Goal: Transaction & Acquisition: Purchase product/service

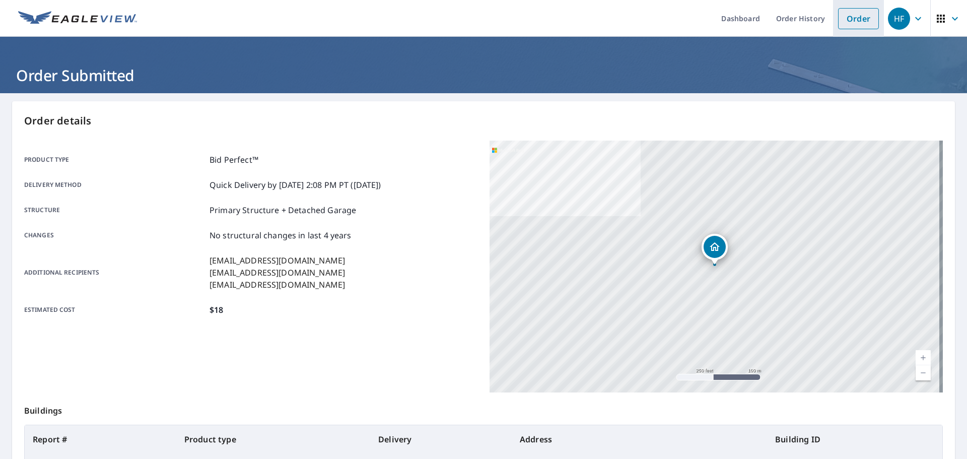
click at [854, 16] on link "Order" at bounding box center [858, 18] width 41 height 21
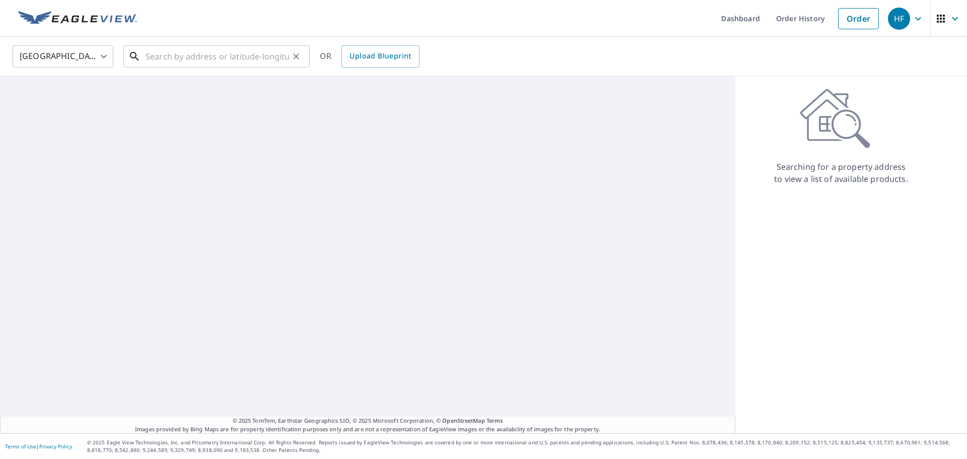
click at [217, 54] on input "text" at bounding box center [218, 56] width 144 height 28
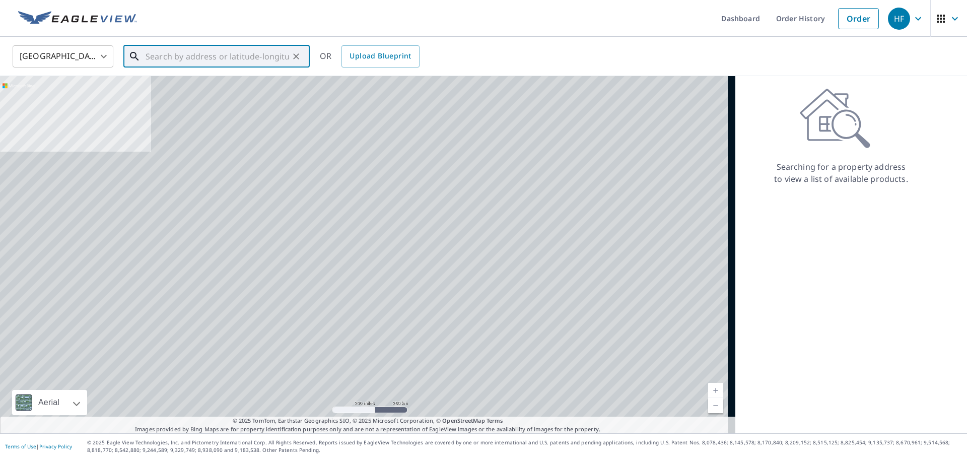
paste input "[STREET_ADDRESS]"
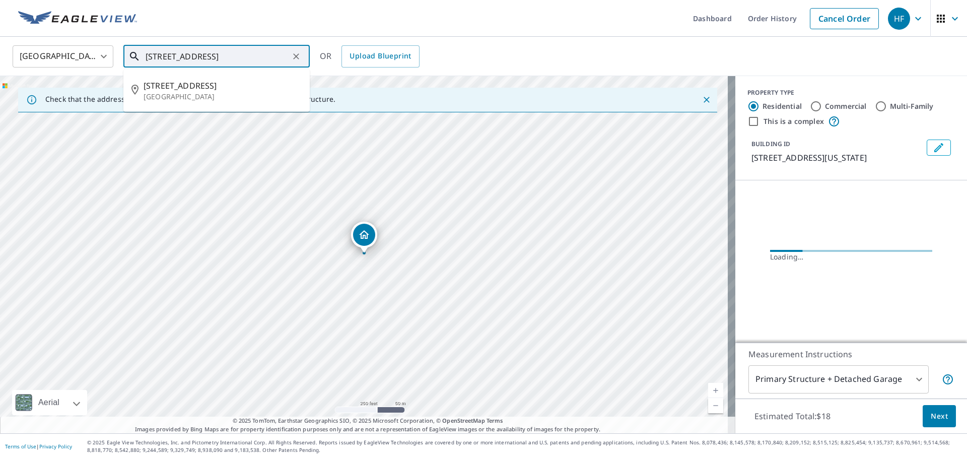
click at [253, 59] on input "[STREET_ADDRESS]" at bounding box center [218, 56] width 144 height 28
paste input "[GEOGRAPHIC_DATA]"
type input "[STREET_ADDRESS]"
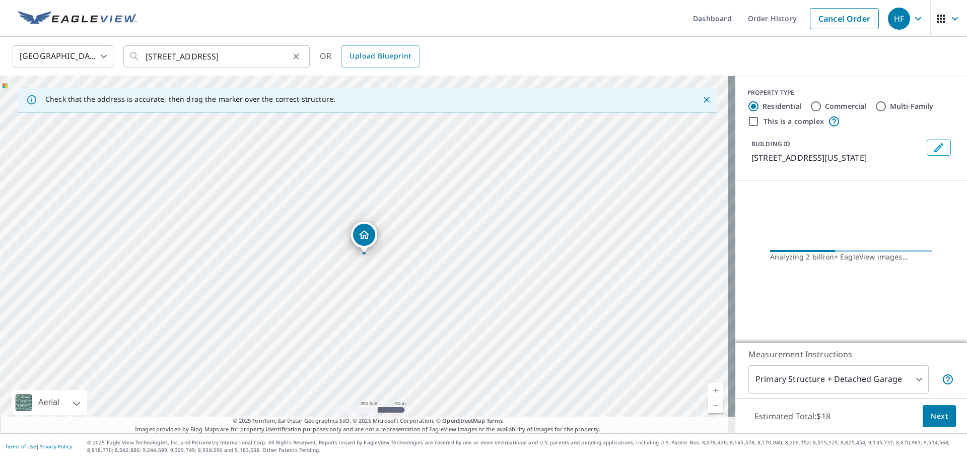
scroll to position [0, 0]
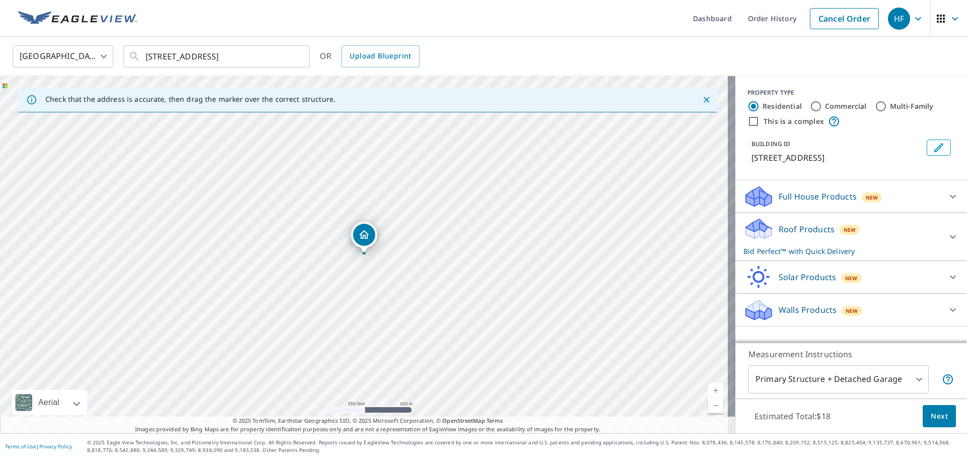
click at [934, 413] on span "Next" at bounding box center [939, 416] width 17 height 13
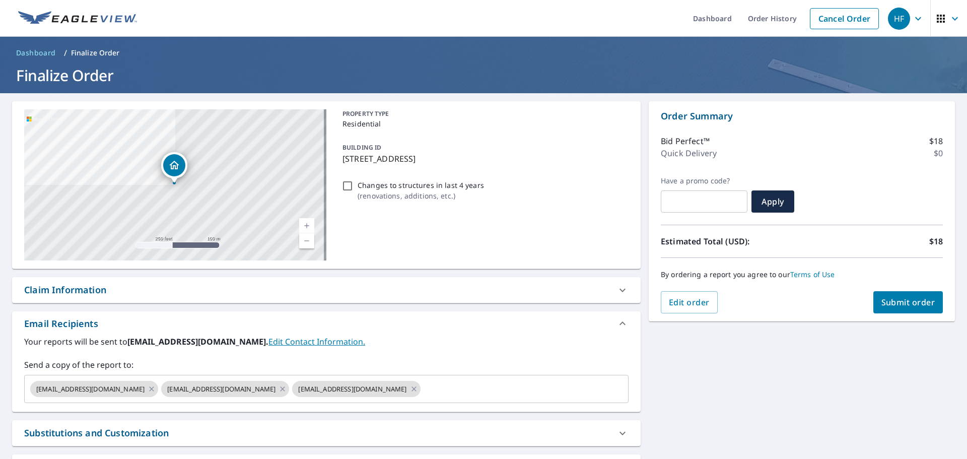
click at [882, 301] on span "Submit order" at bounding box center [909, 302] width 54 height 11
checkbox input "true"
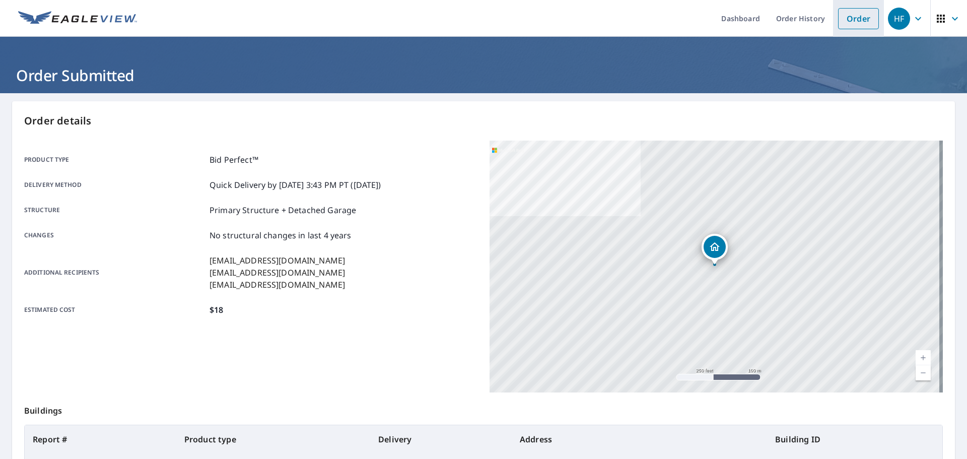
click at [852, 15] on link "Order" at bounding box center [858, 18] width 41 height 21
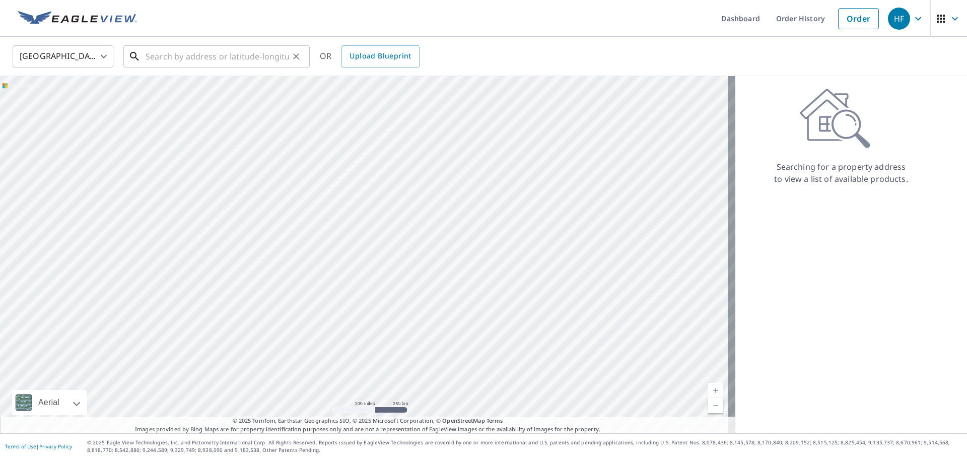
click at [253, 60] on input "text" at bounding box center [218, 56] width 144 height 28
paste input "[STREET_ADDRESS]"
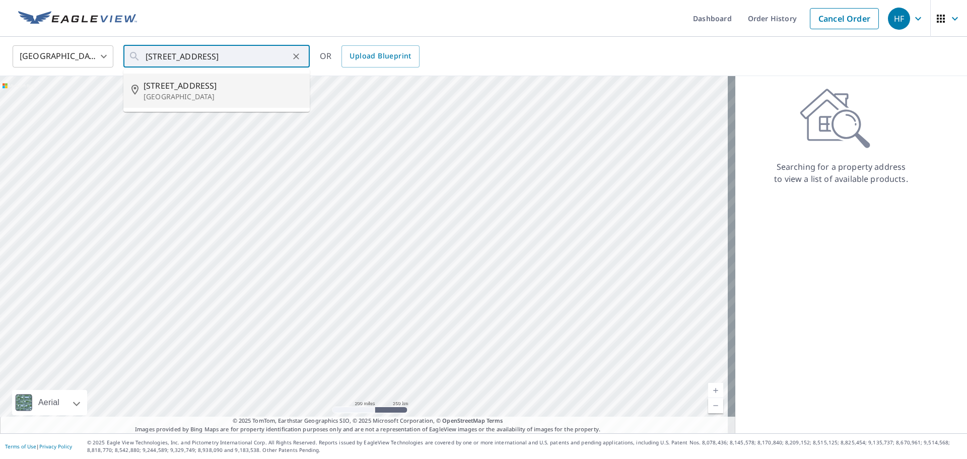
type input "[STREET_ADDRESS]"
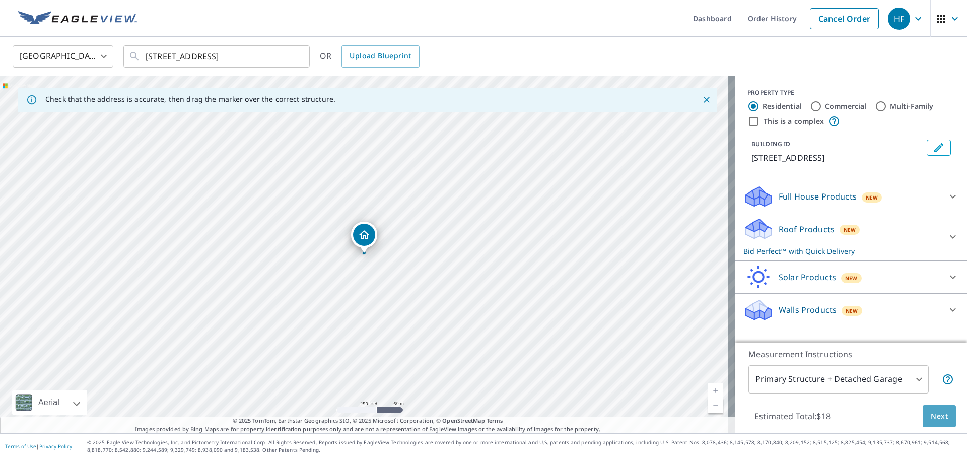
click at [923, 413] on button "Next" at bounding box center [939, 416] width 33 height 23
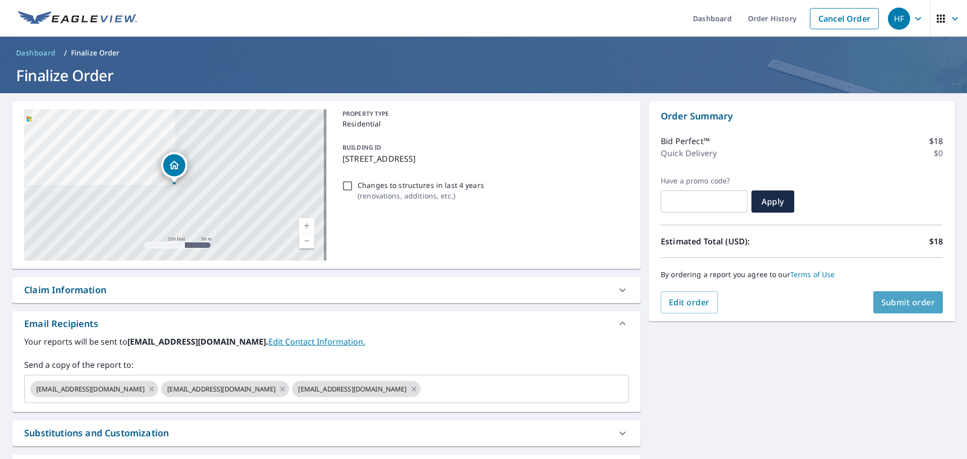
click at [884, 306] on span "Submit order" at bounding box center [909, 302] width 54 height 11
checkbox input "true"
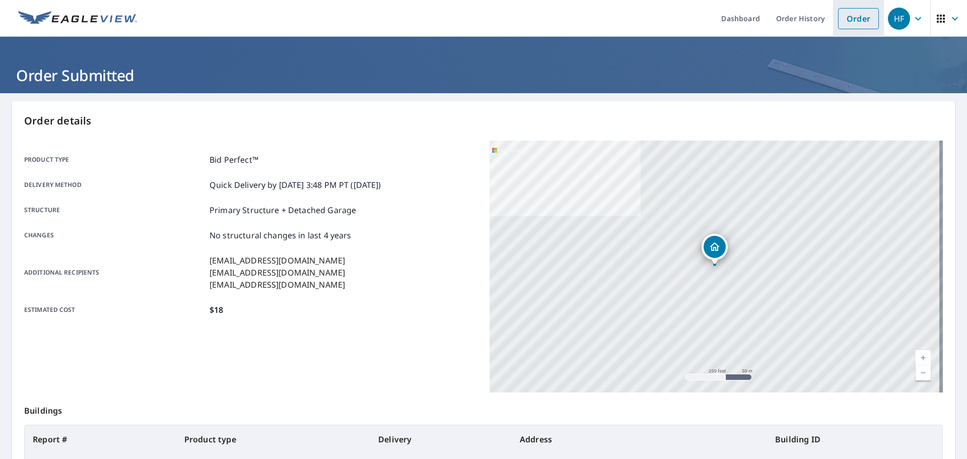
click at [845, 23] on link "Order" at bounding box center [858, 18] width 41 height 21
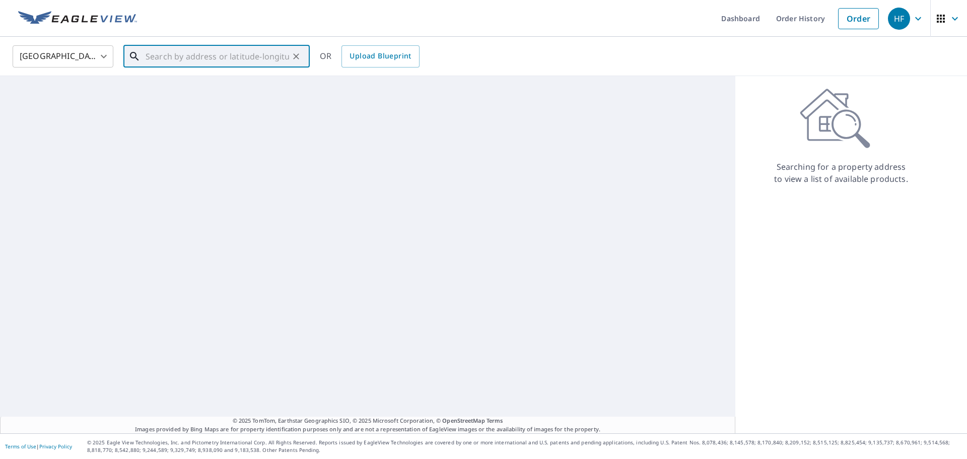
click at [178, 58] on input "text" at bounding box center [218, 56] width 144 height 28
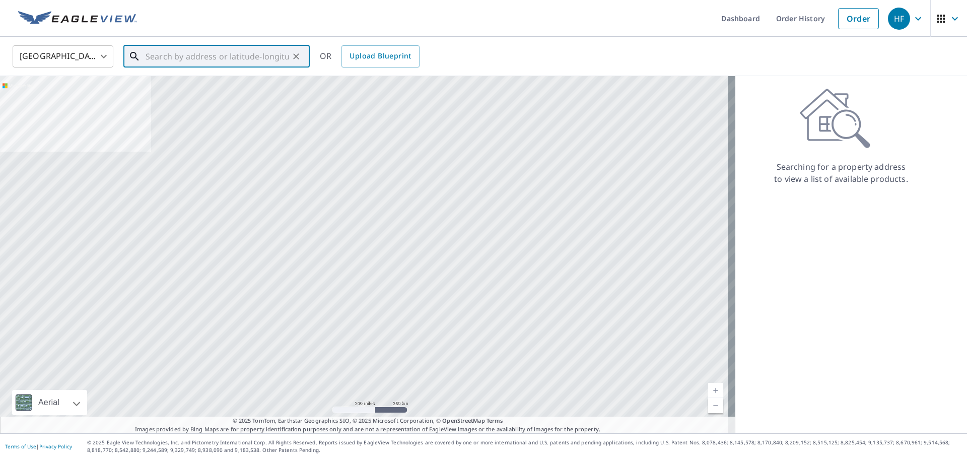
paste input "[STREET_ADDRESS]"
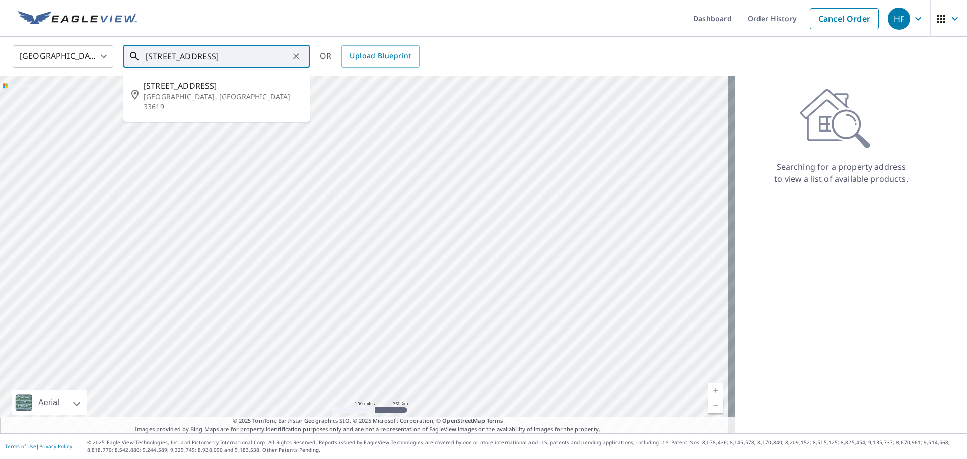
type input "[STREET_ADDRESS]"
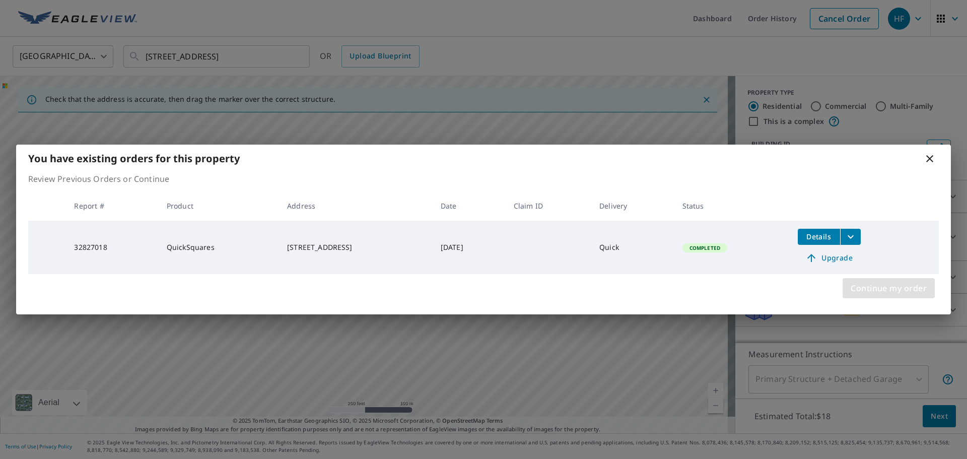
click at [894, 280] on button "Continue my order" at bounding box center [889, 288] width 92 height 20
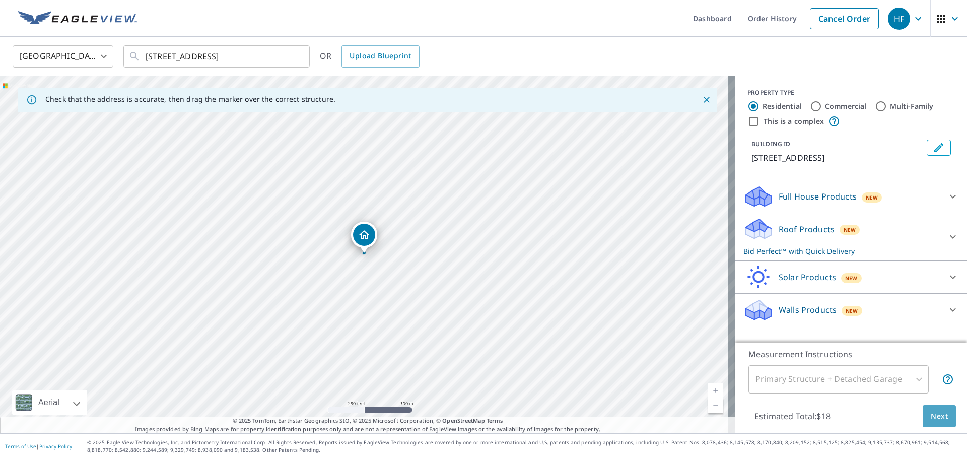
click at [931, 414] on span "Next" at bounding box center [939, 416] width 17 height 13
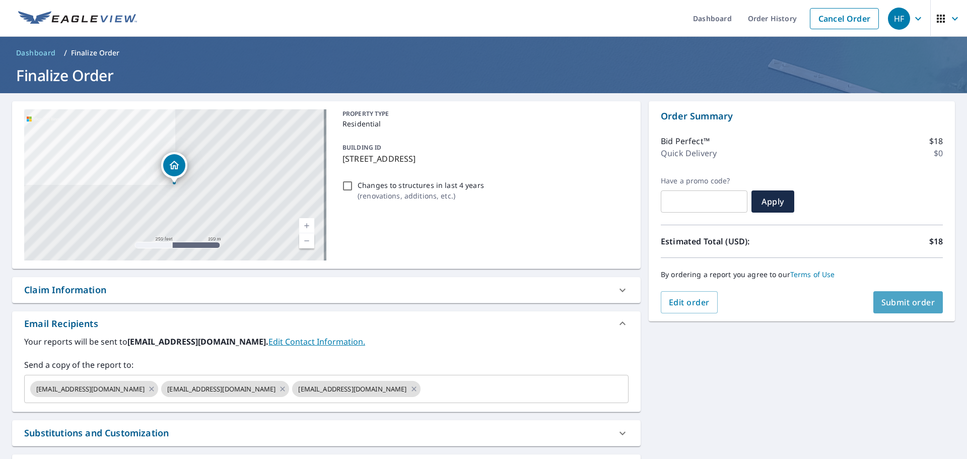
click at [883, 298] on span "Submit order" at bounding box center [909, 302] width 54 height 11
checkbox input "true"
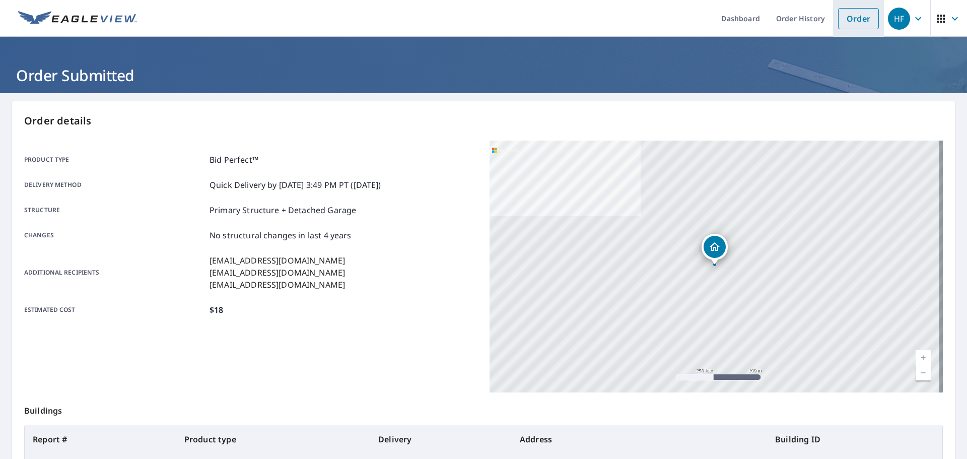
click at [859, 20] on link "Order" at bounding box center [858, 18] width 41 height 21
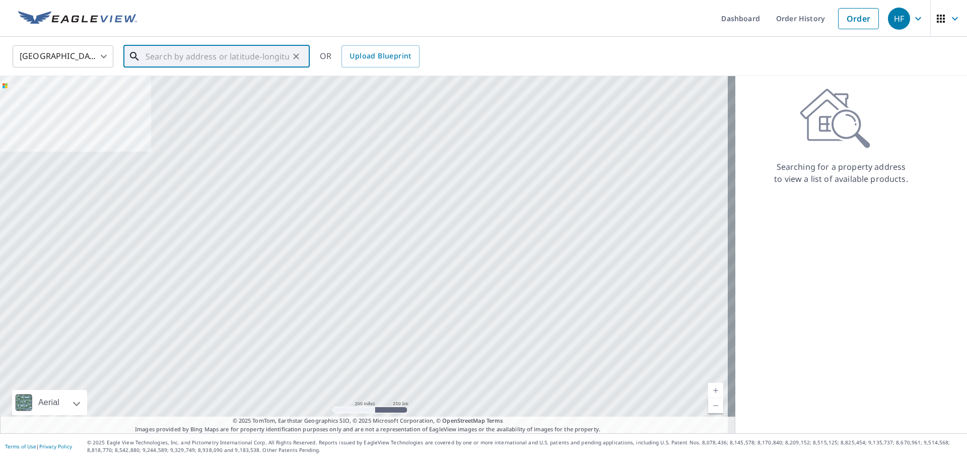
click at [241, 53] on input "text" at bounding box center [218, 56] width 144 height 28
paste input "[STREET_ADDRESS]"
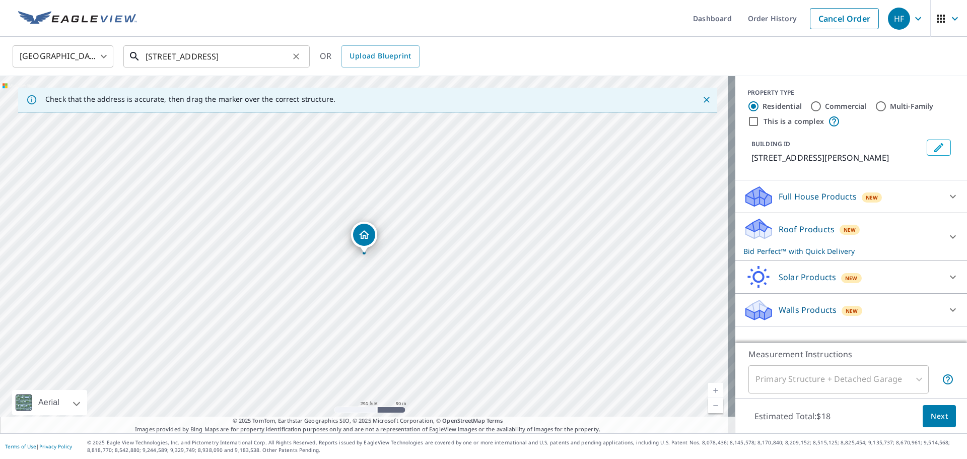
click at [224, 61] on input "[STREET_ADDRESS]" at bounding box center [218, 56] width 144 height 28
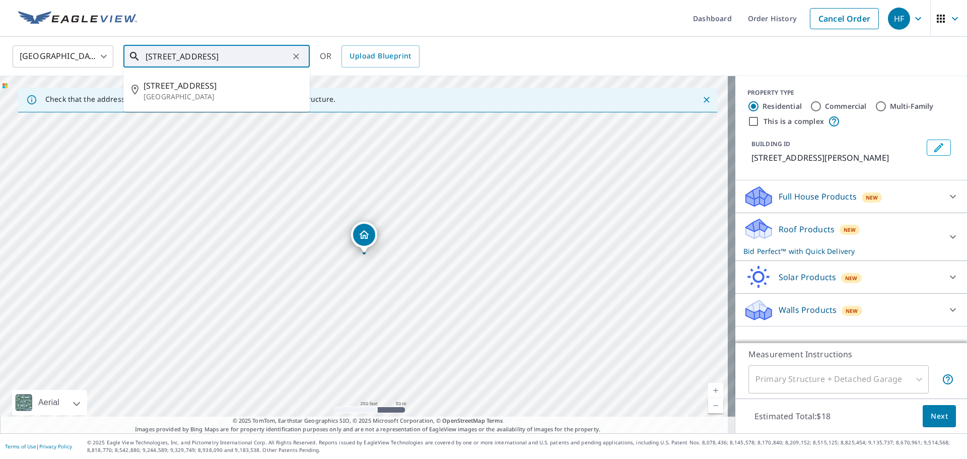
paste input "[GEOGRAPHIC_DATA]"
type input "[STREET_ADDRESS][PERSON_NAME]"
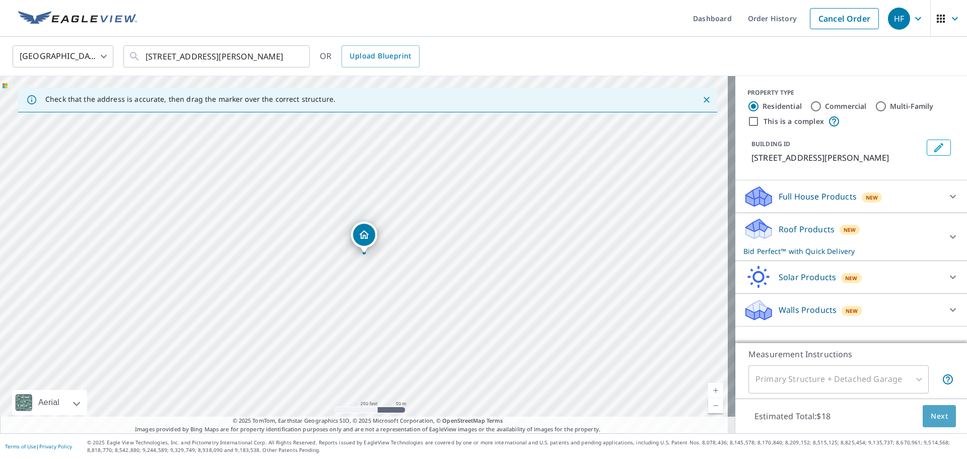
click at [937, 416] on span "Next" at bounding box center [939, 416] width 17 height 13
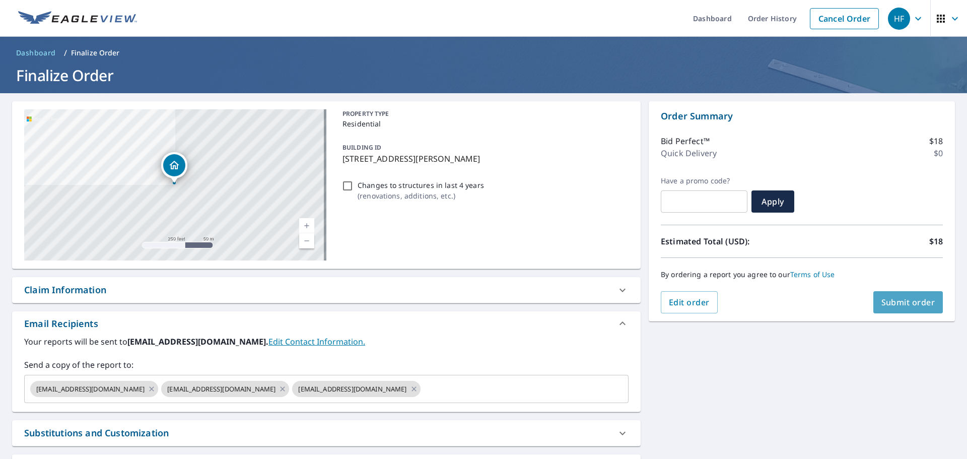
click at [898, 304] on span "Submit order" at bounding box center [909, 302] width 54 height 11
checkbox input "true"
